Goal: Register for event/course

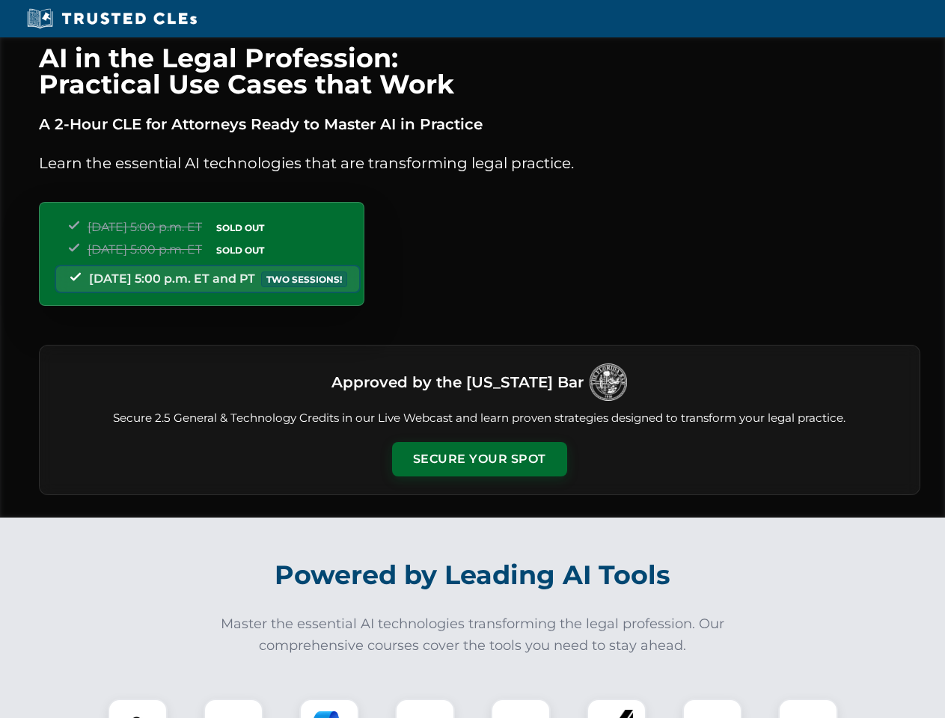
click at [479, 459] on button "Secure Your Spot" at bounding box center [479, 459] width 175 height 34
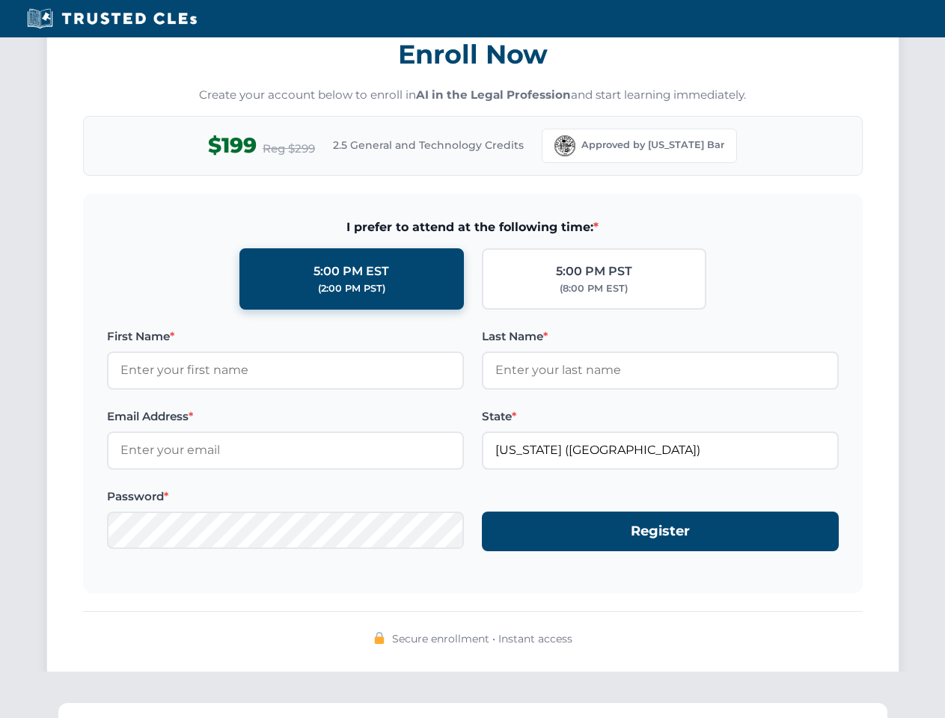
scroll to position [1469, 0]
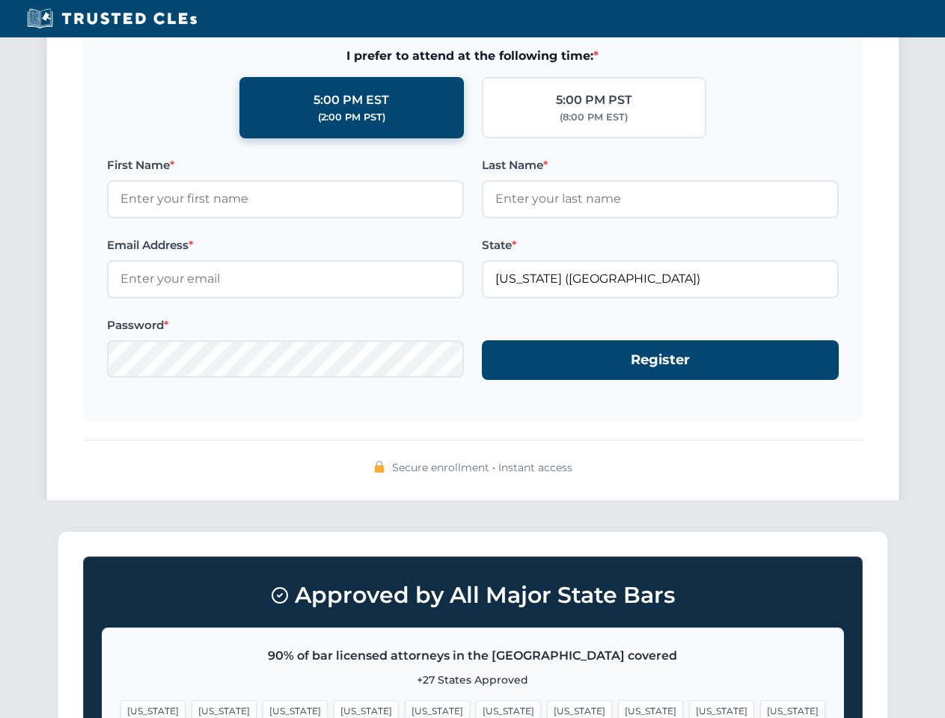
click at [689, 709] on span "[US_STATE]" at bounding box center [721, 711] width 65 height 22
